Goal: Task Accomplishment & Management: Manage account settings

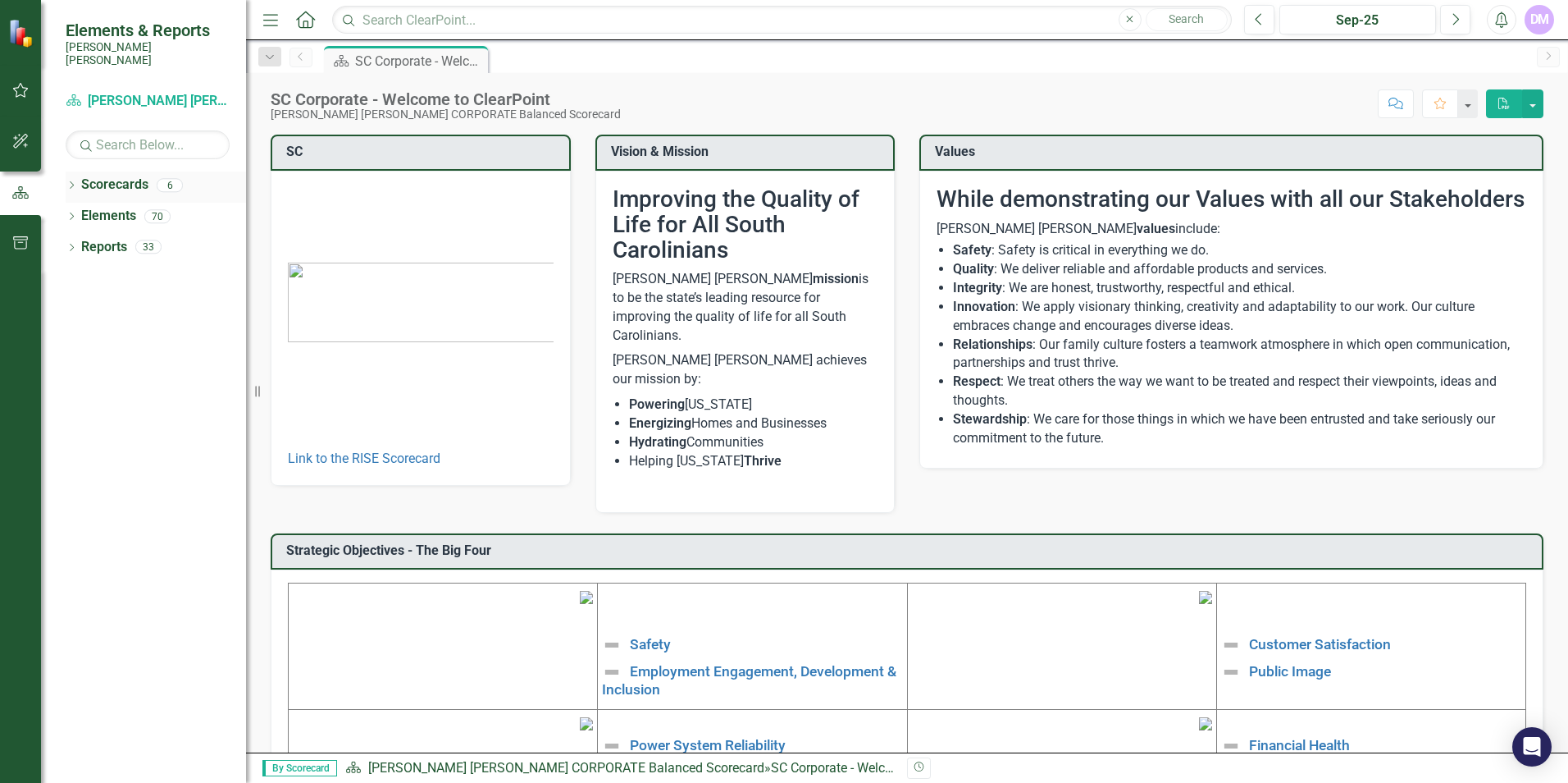
click at [71, 180] on div "Dropdown" at bounding box center [71, 187] width 12 height 14
click at [153, 207] on link "[PERSON_NAME] [PERSON_NAME] CORPORATE Balanced Scorecard" at bounding box center [168, 216] width 156 height 19
click at [124, 92] on link "Scorecard Santee [PERSON_NAME] CORPORATE Balanced Scorecard" at bounding box center [148, 101] width 164 height 19
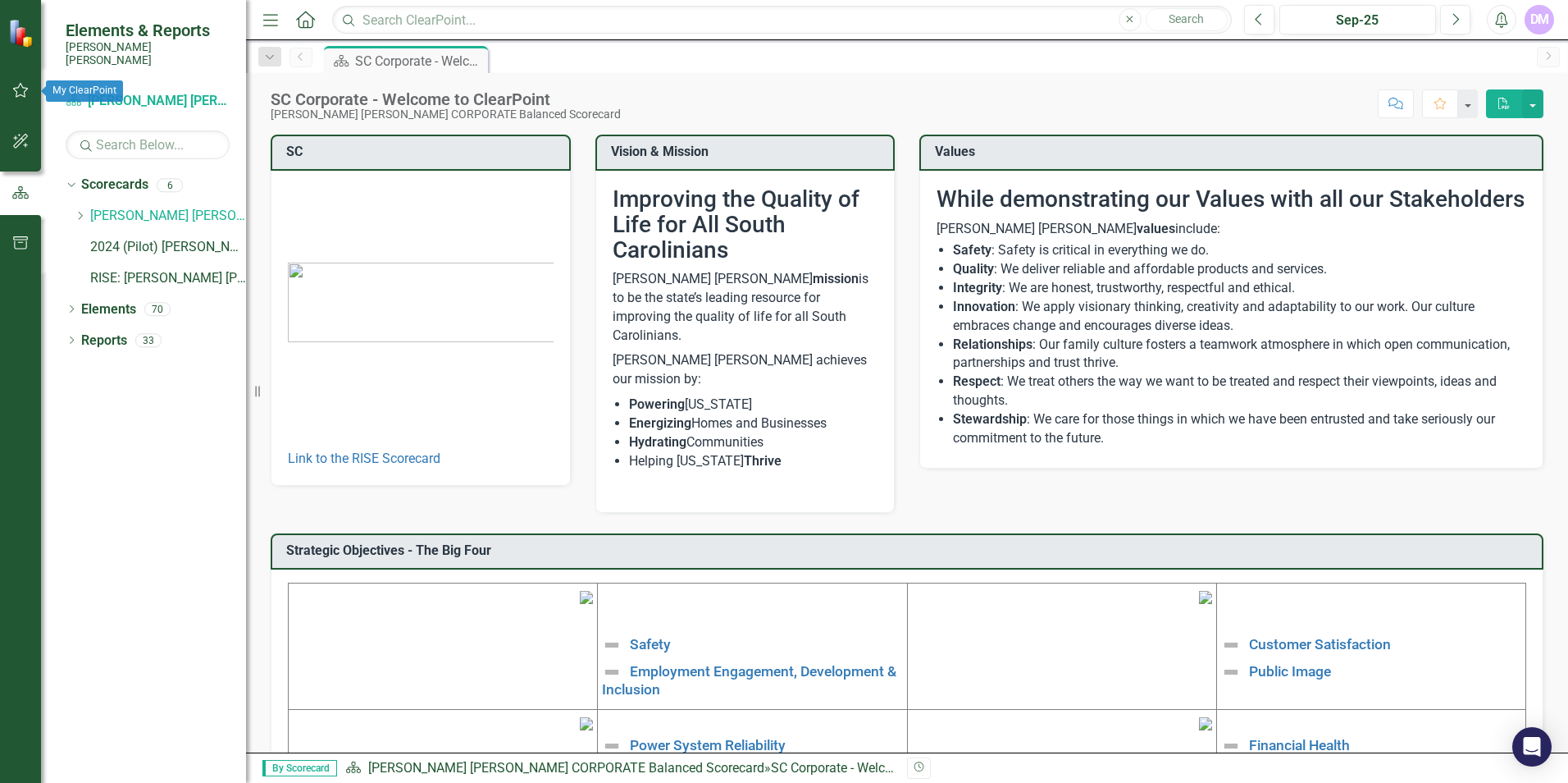
click at [21, 91] on icon "button" at bounding box center [21, 90] width 17 height 13
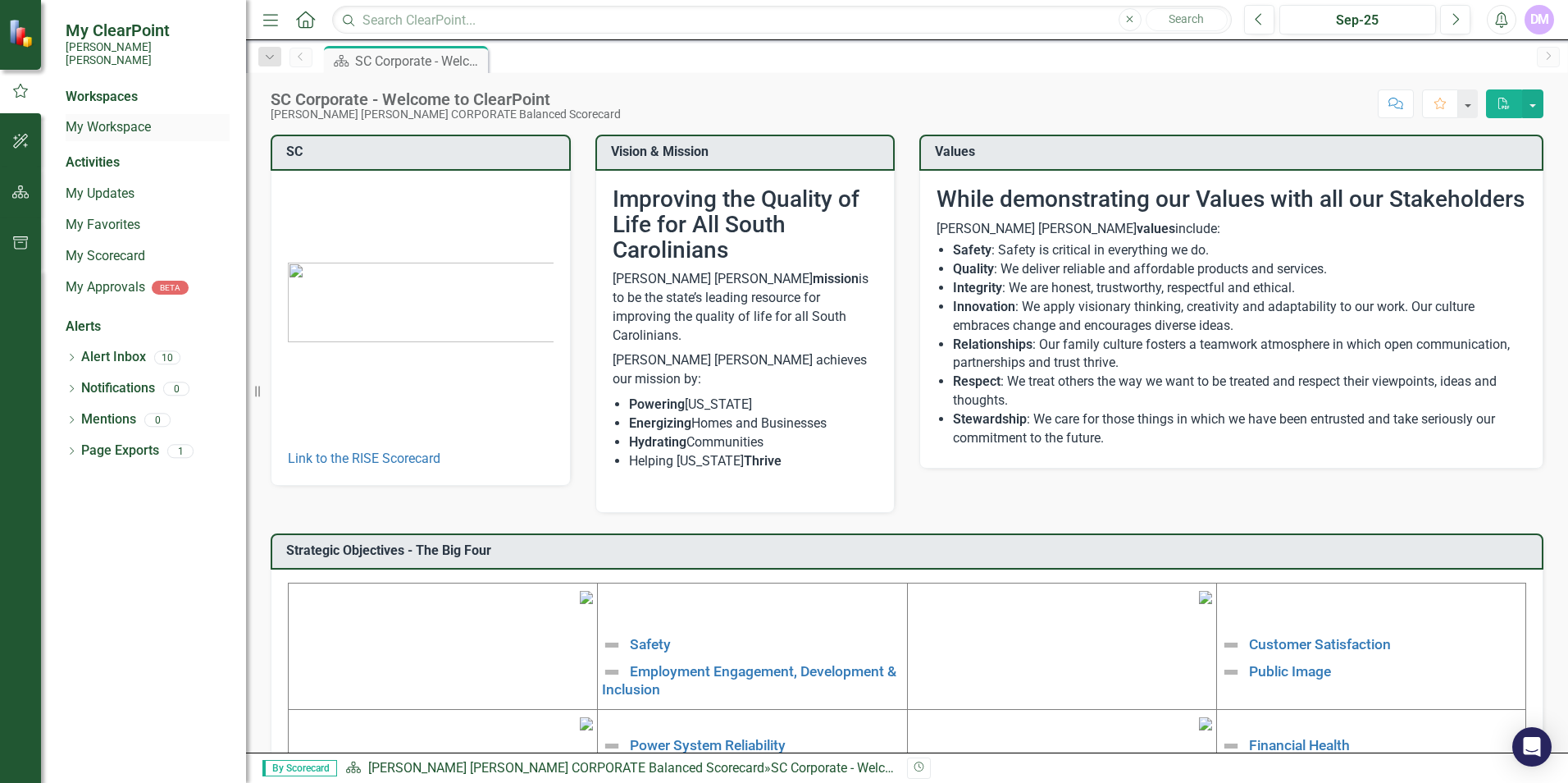
click at [118, 118] on link "My Workspace" at bounding box center [148, 127] width 164 height 19
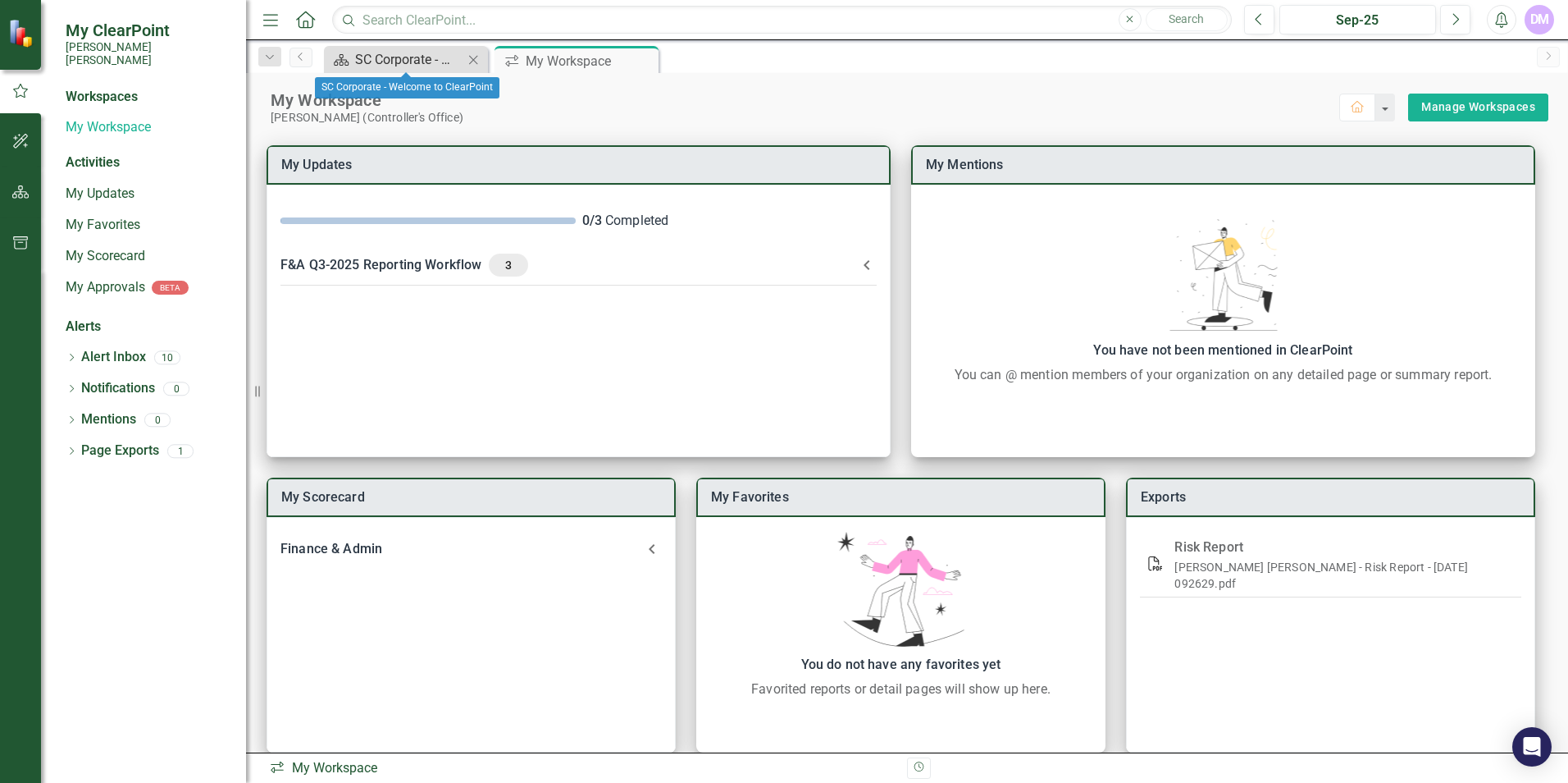
click at [415, 49] on div "SC Corporate - Welcome to ClearPoint" at bounding box center [409, 59] width 108 height 21
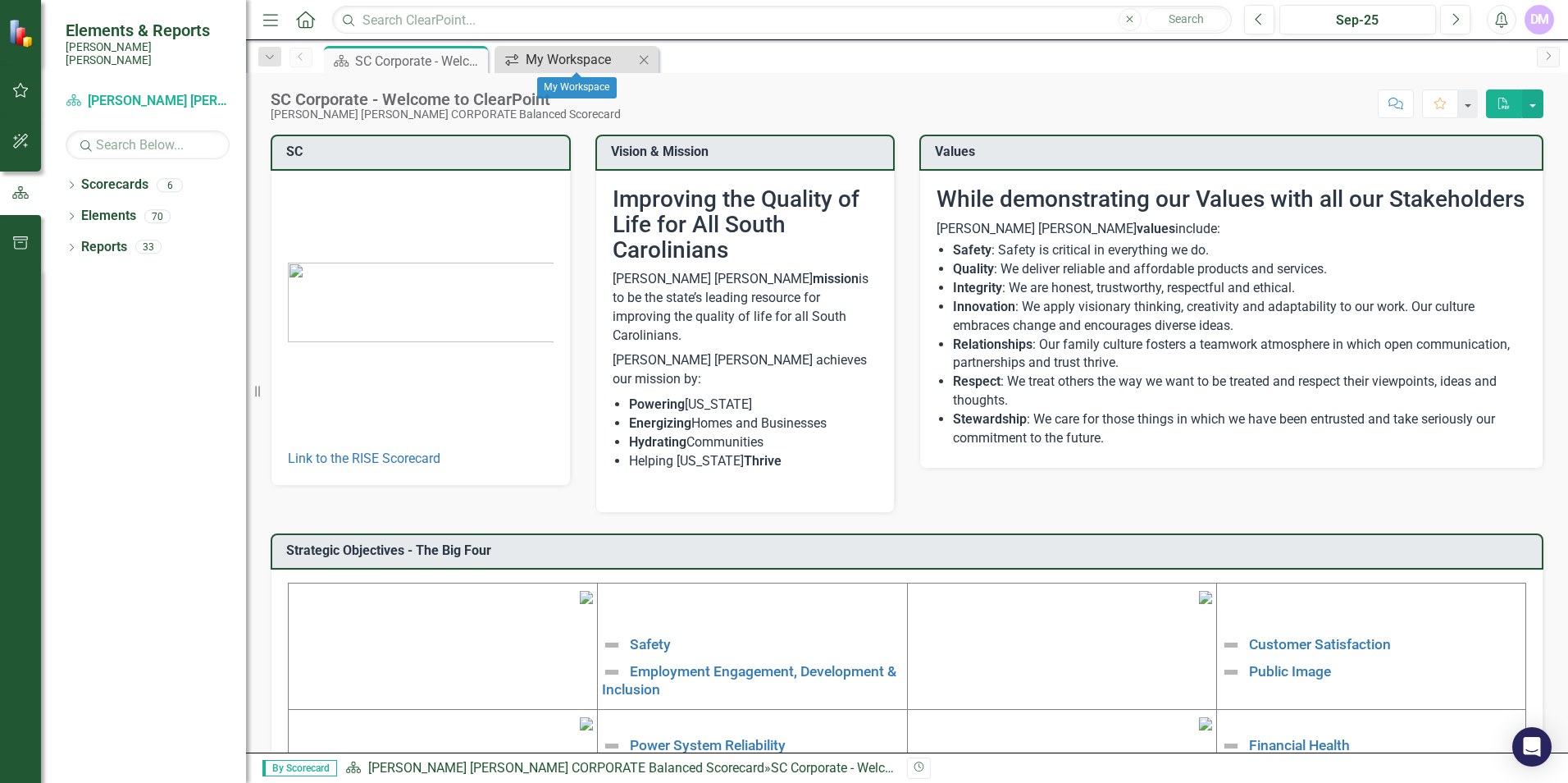
click at [586, 50] on div "My Workspace" at bounding box center [579, 59] width 108 height 21
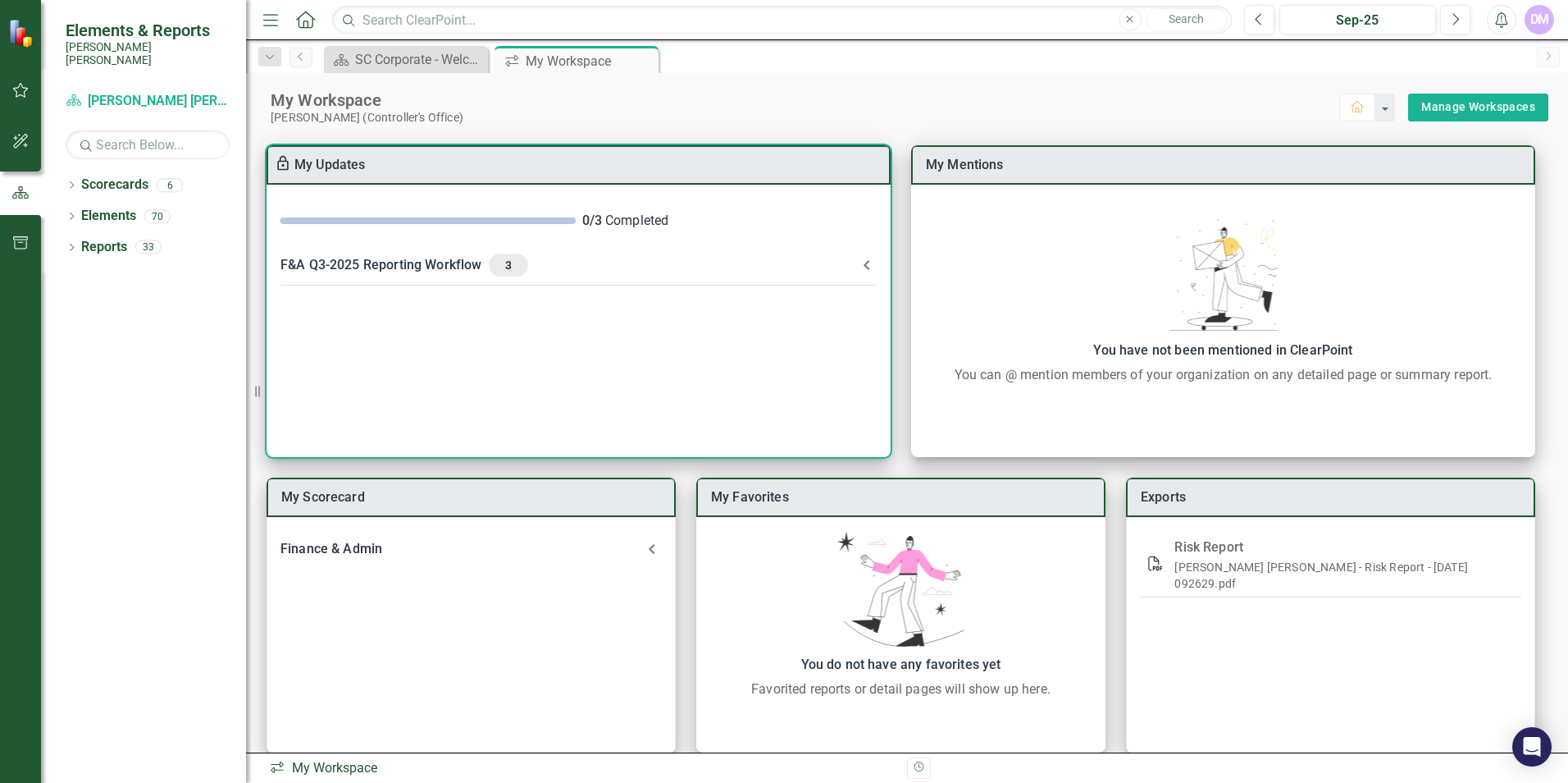
click at [507, 261] on span "3" at bounding box center [508, 265] width 26 height 15
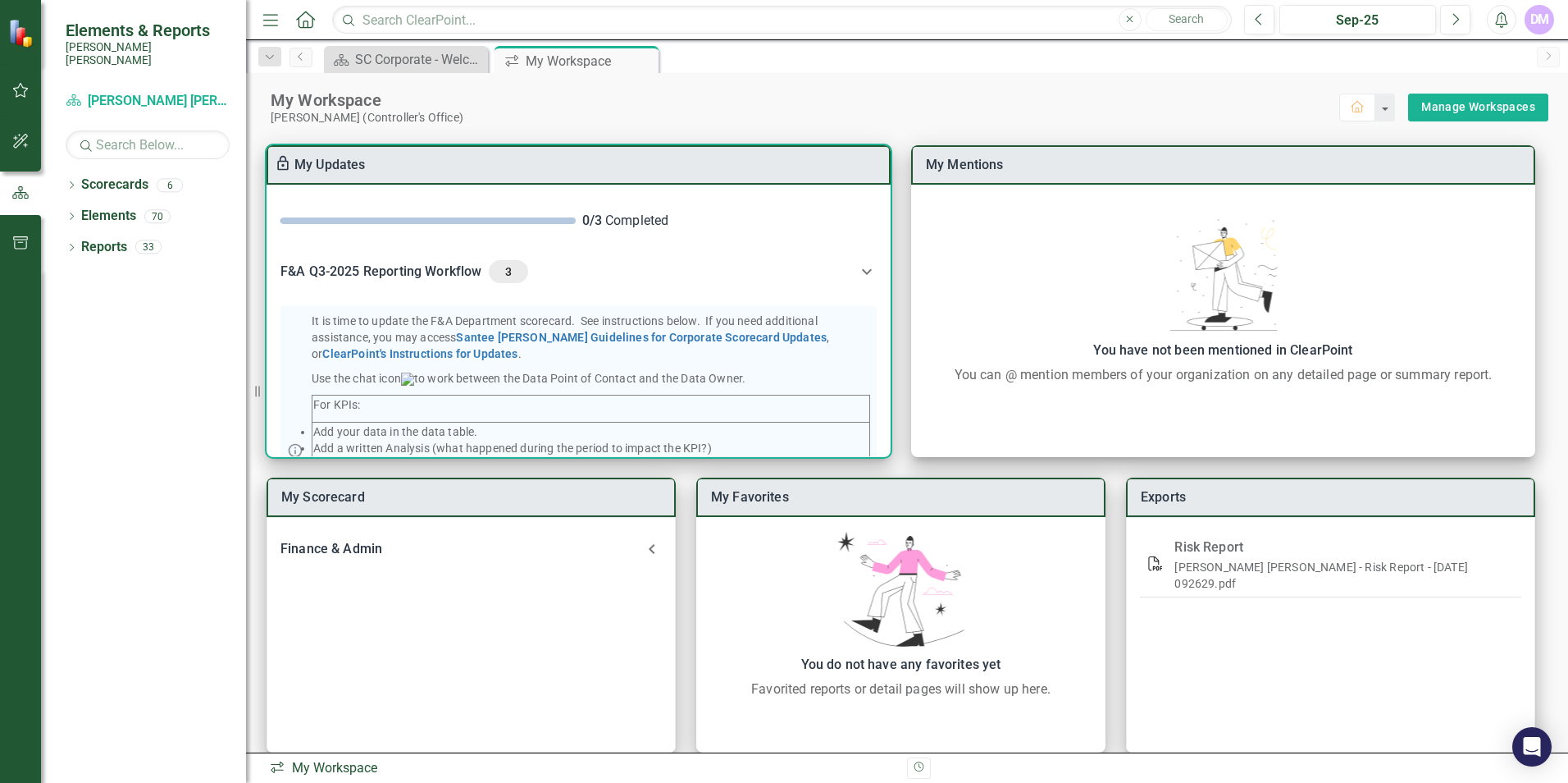
click at [875, 395] on div "It is time to update the F&A Department scorecard. See instructions below. If y…" at bounding box center [579, 528] width 623 height 457
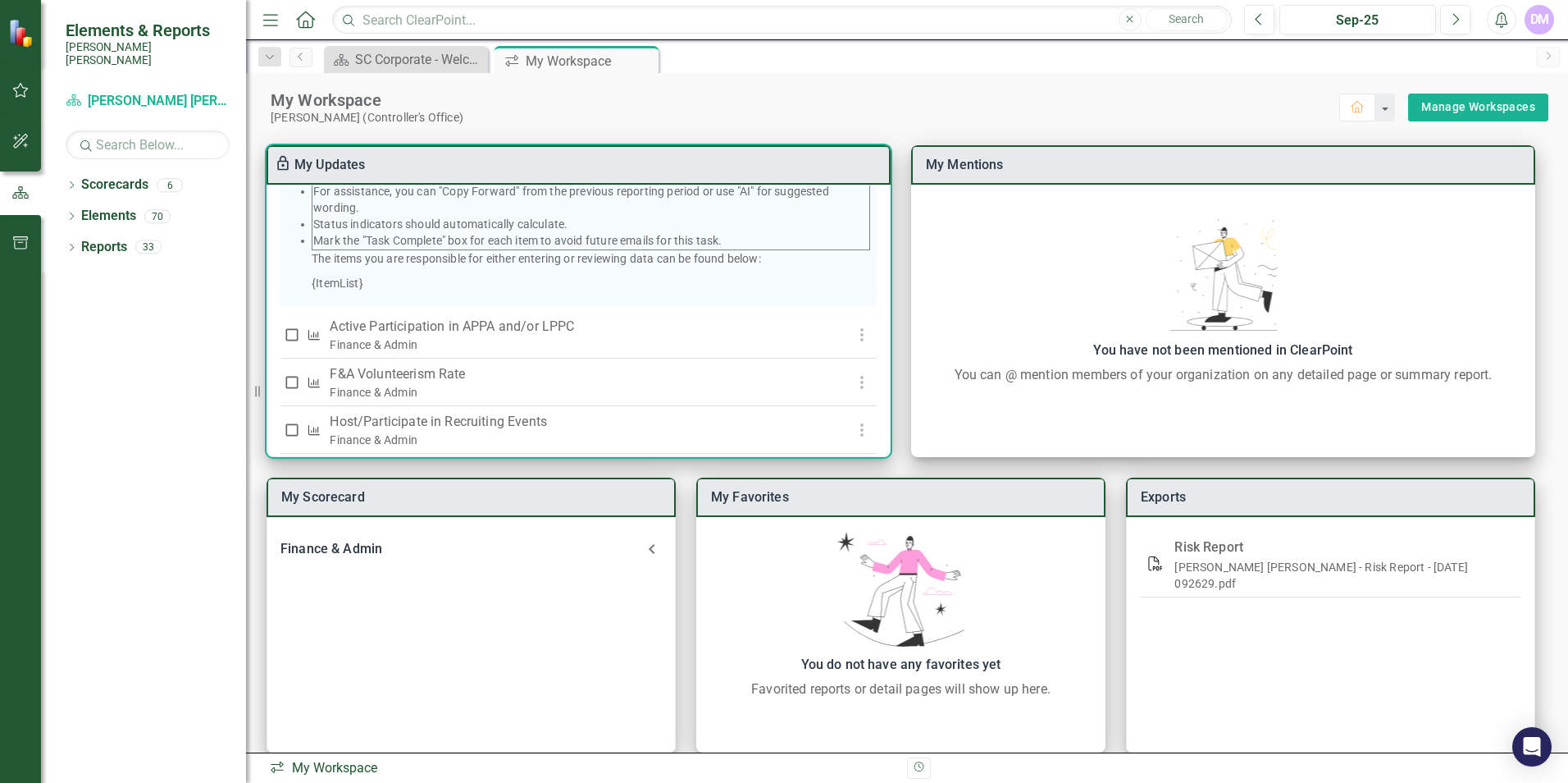
scroll to position [330, 0]
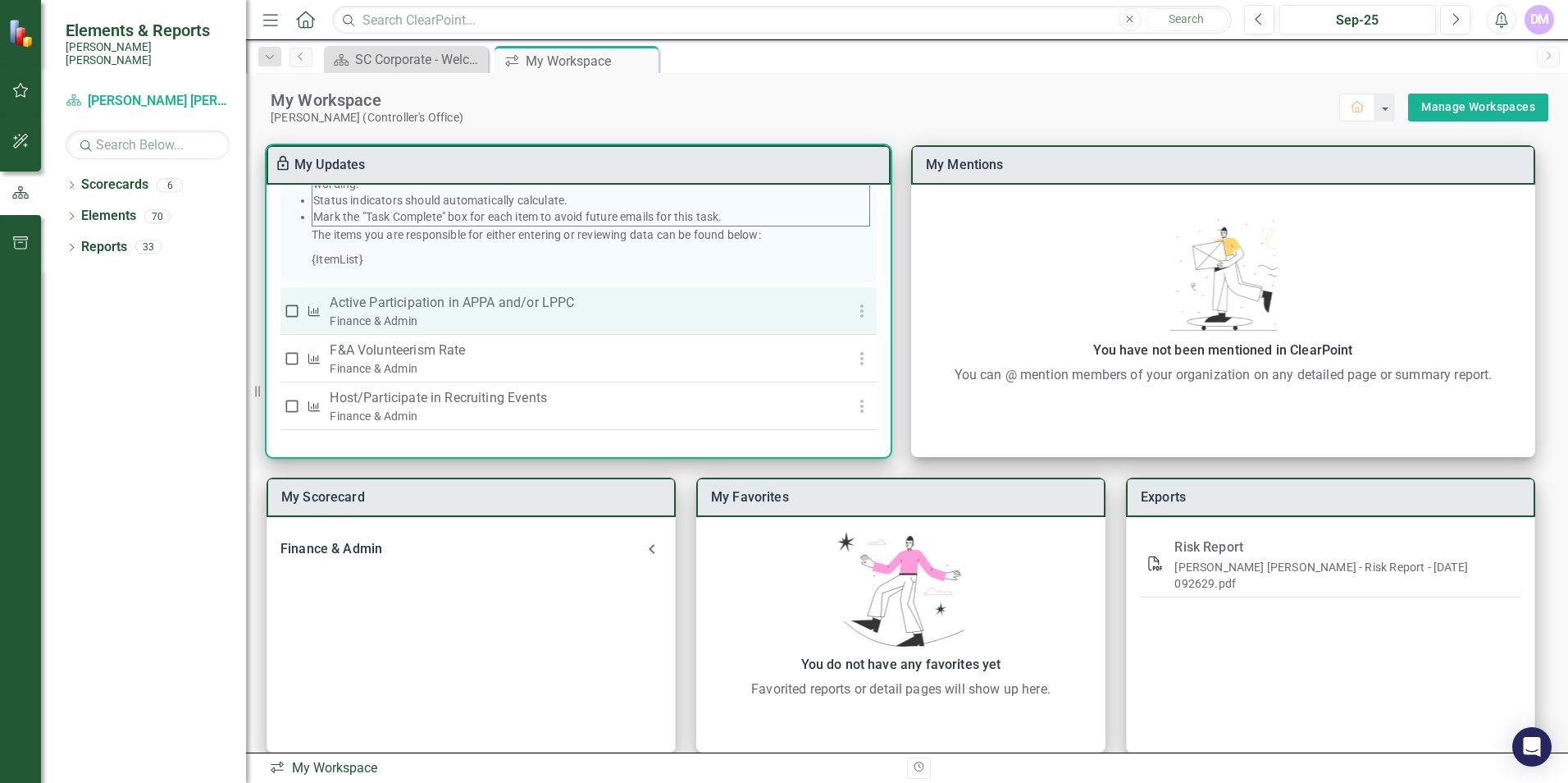
click at [480, 300] on p "Active Participation in APPA and/or LPPC" at bounding box center [576, 303] width 491 height 20
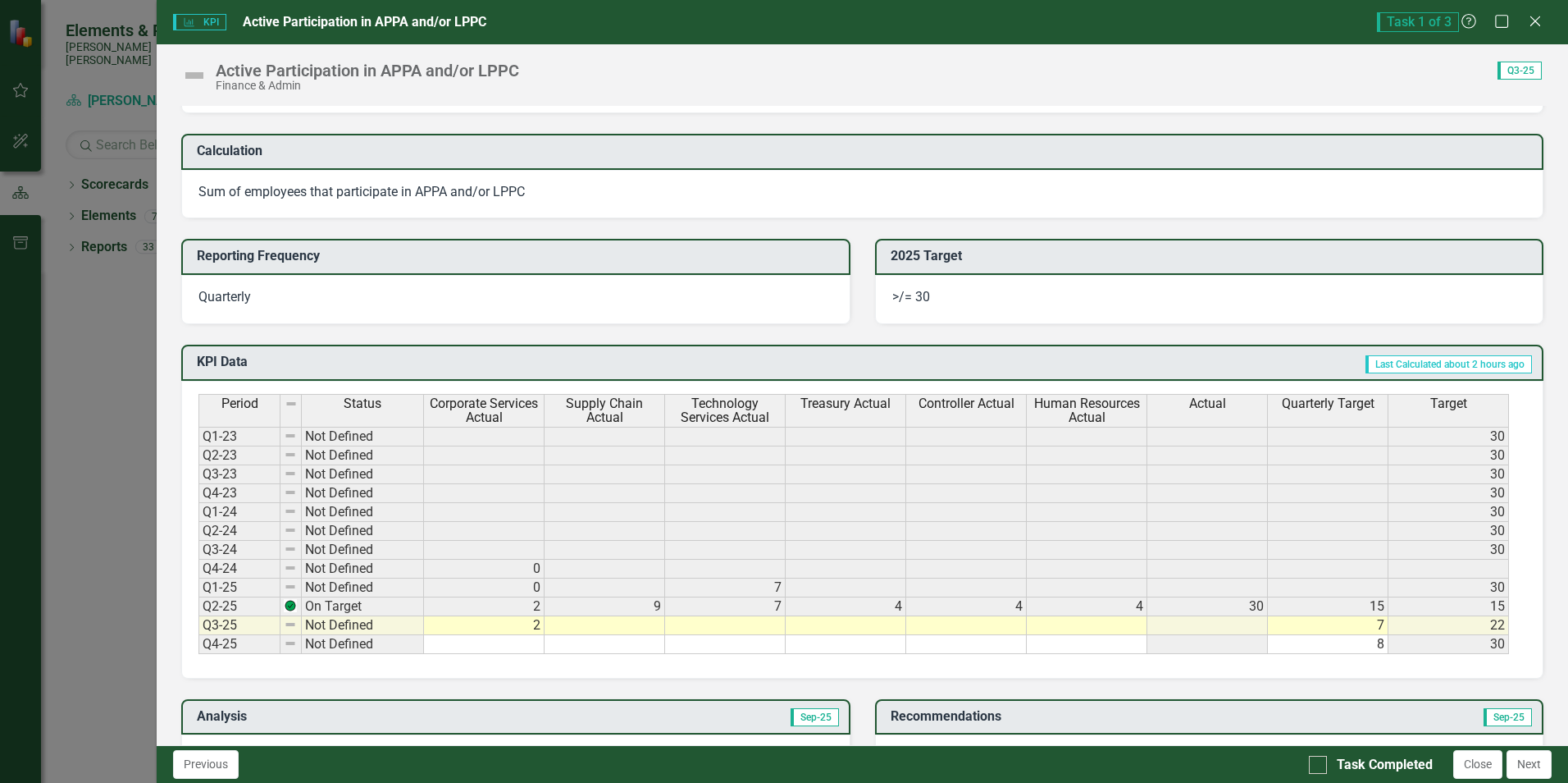
scroll to position [421, 0]
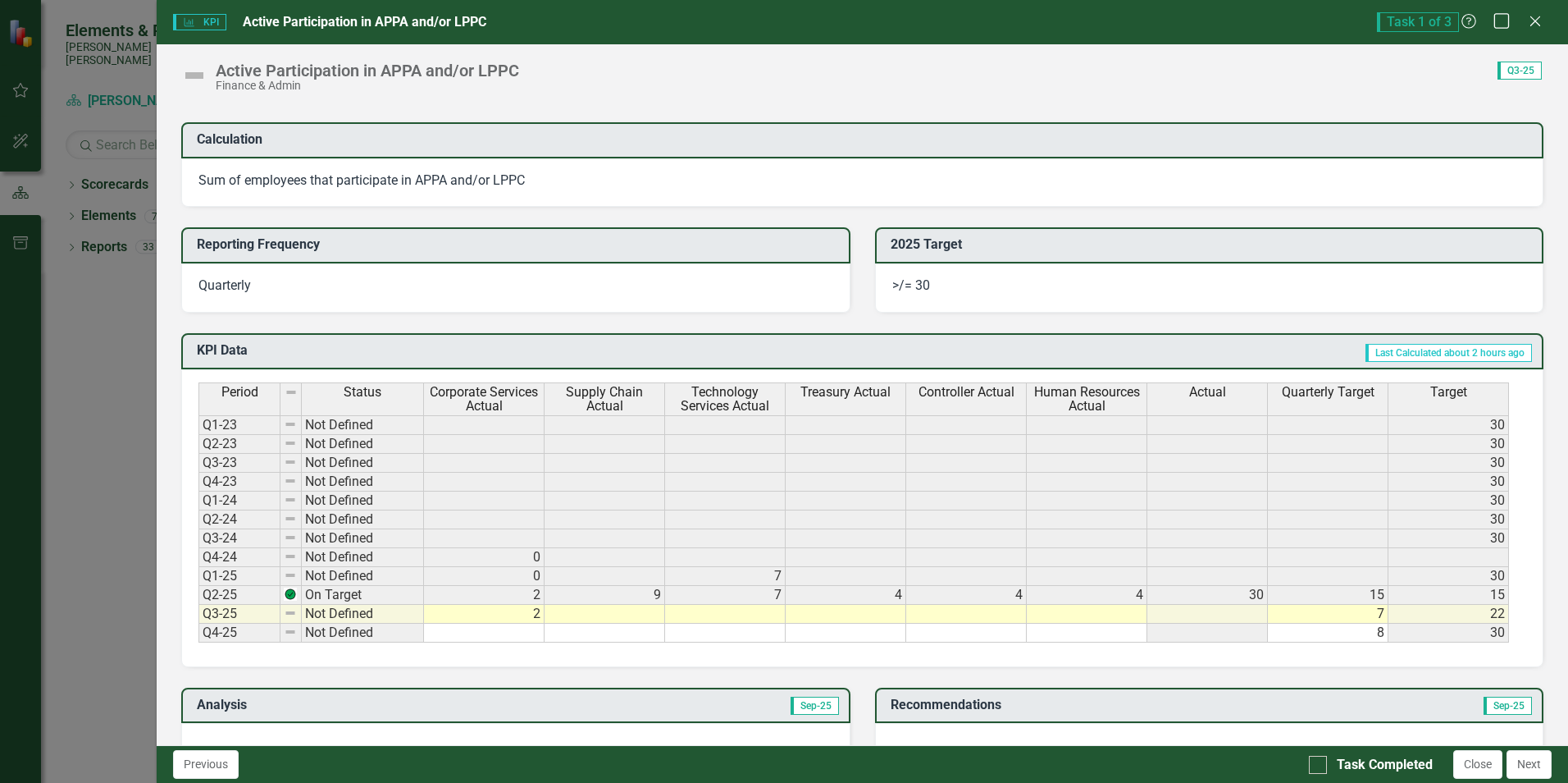
click at [1506, 27] on icon "Maximize" at bounding box center [1502, 21] width 21 height 15
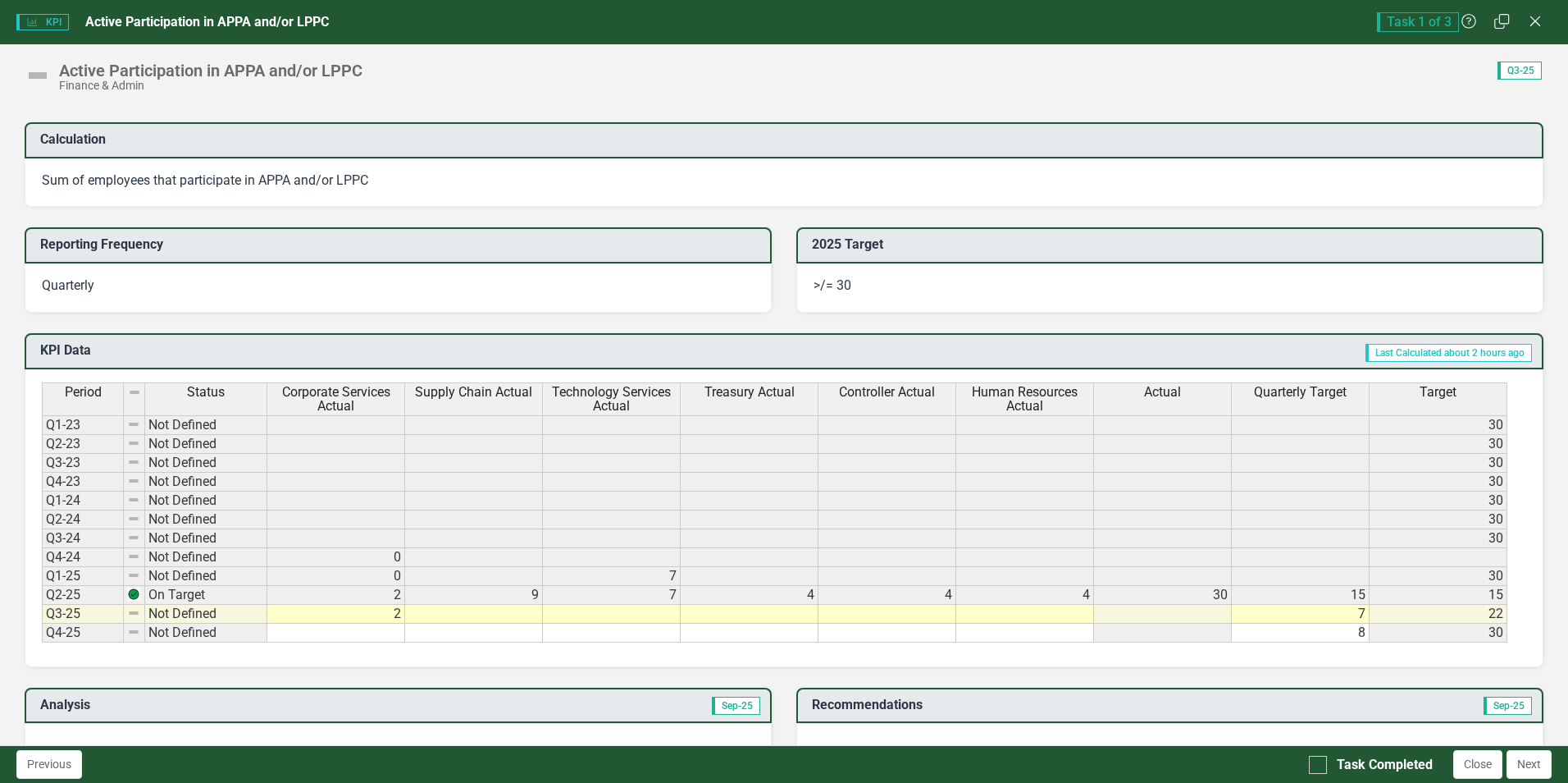
click at [701, 58] on div "Active Participation in APPA and/or LPPC Finance & Admin Score: N/A Q3-25 Compl…" at bounding box center [784, 69] width 1568 height 49
click at [744, 612] on td at bounding box center [750, 613] width 137 height 19
click at [907, 617] on td at bounding box center [887, 613] width 137 height 19
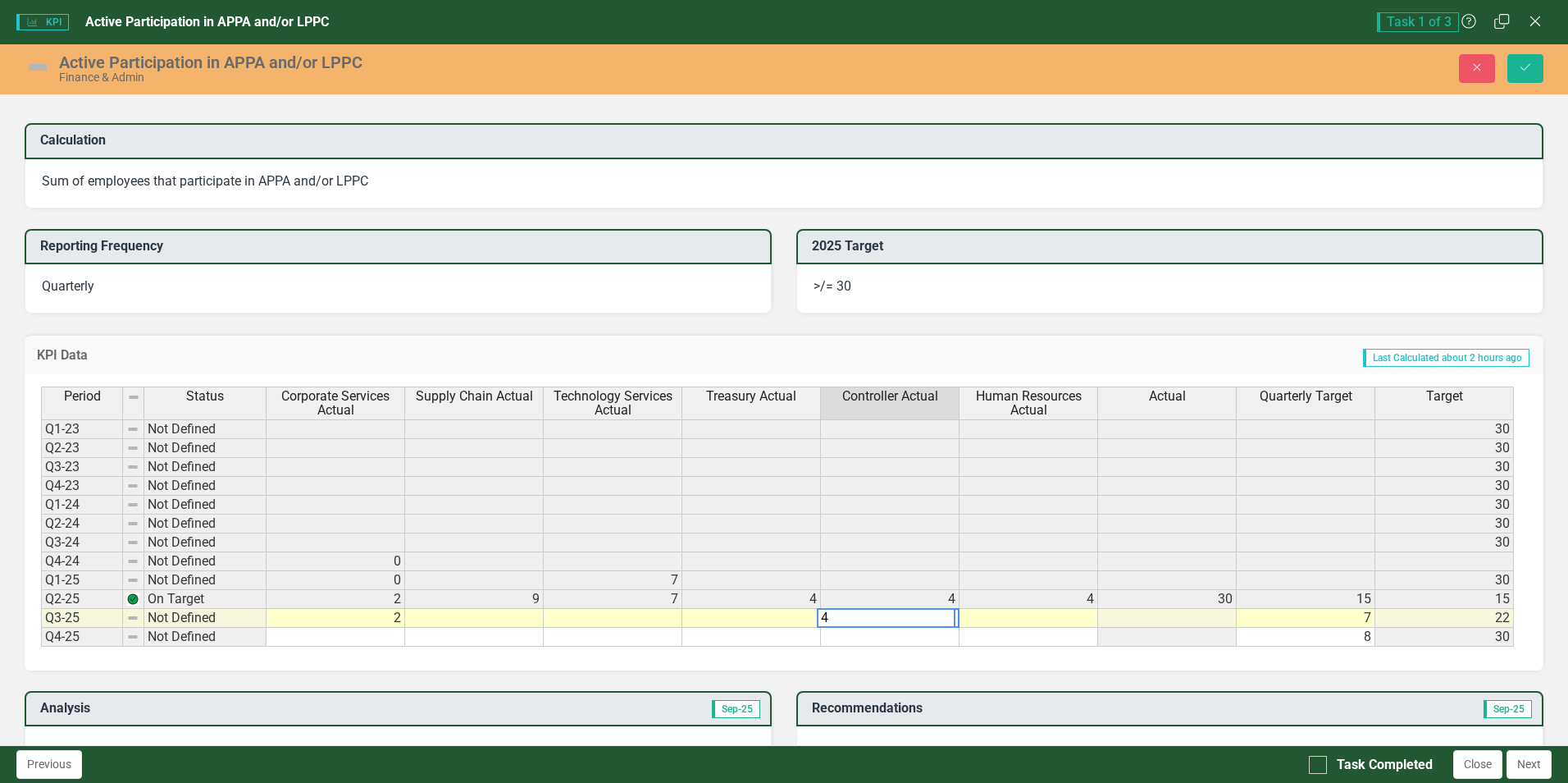
type textarea "4"
click at [914, 642] on td at bounding box center [890, 637] width 138 height 19
